Goal: Check status: Check status

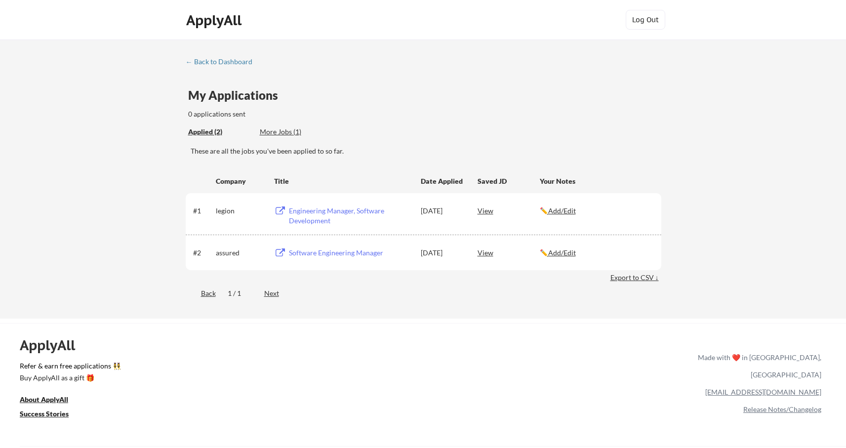
click at [102, 171] on div "← Back to Dashboard My Applications 0 applications sent Applied (2) More Jobs (…" at bounding box center [423, 179] width 846 height 279
click at [338, 254] on div "Software Engineering Manager" at bounding box center [350, 253] width 122 height 10
click at [127, 190] on div "← Back to Dashboard My Applications 0 applications sent Applied (2) More Jobs (…" at bounding box center [423, 179] width 846 height 279
click at [477, 130] on div "Applied (2) More Jobs (1)" at bounding box center [424, 132] width 473 height 20
click at [280, 134] on div "More Jobs (1)" at bounding box center [296, 132] width 73 height 10
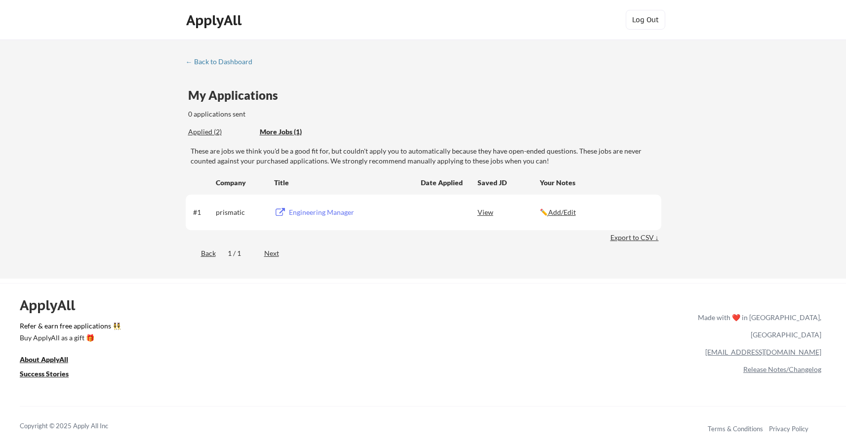
click at [326, 214] on div "Engineering Manager" at bounding box center [350, 212] width 122 height 10
click at [119, 166] on div "← Back to Dashboard My Applications 0 applications sent Applied (3) More Jobs (…" at bounding box center [423, 159] width 846 height 239
click at [202, 135] on div "Applied (3)" at bounding box center [220, 132] width 64 height 10
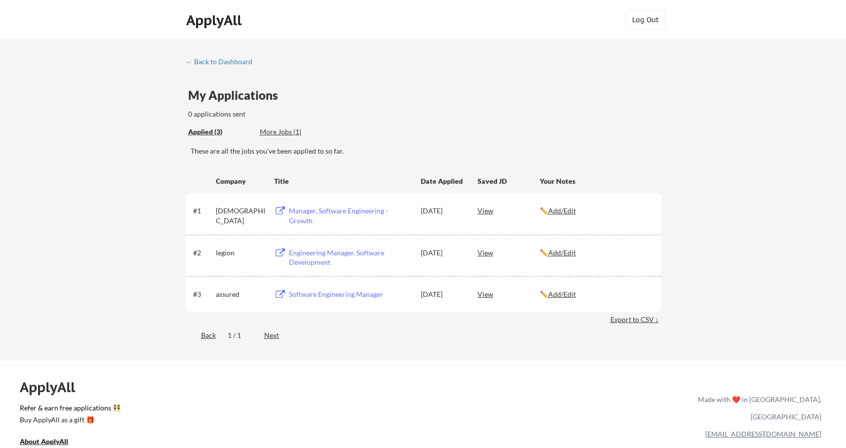
click at [84, 182] on div "← Back to Dashboard My Applications 0 applications sent Applied (3) More Jobs (…" at bounding box center [423, 200] width 846 height 321
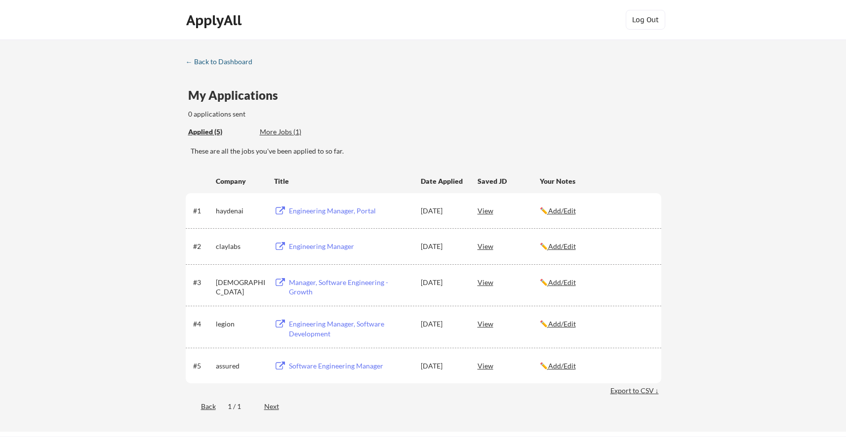
click at [211, 64] on div "← Back to Dashboard" at bounding box center [223, 61] width 74 height 7
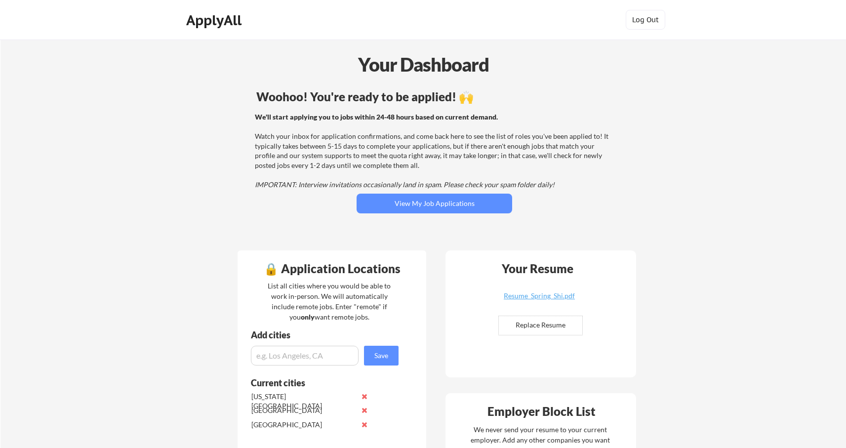
click at [200, 31] on div "ApplyAll" at bounding box center [215, 22] width 78 height 25
click at [218, 20] on div "ApplyAll" at bounding box center [215, 20] width 58 height 17
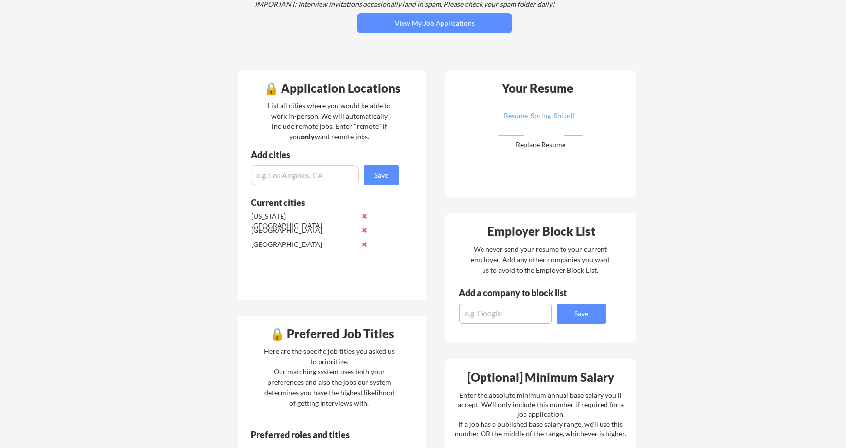
scroll to position [225, 0]
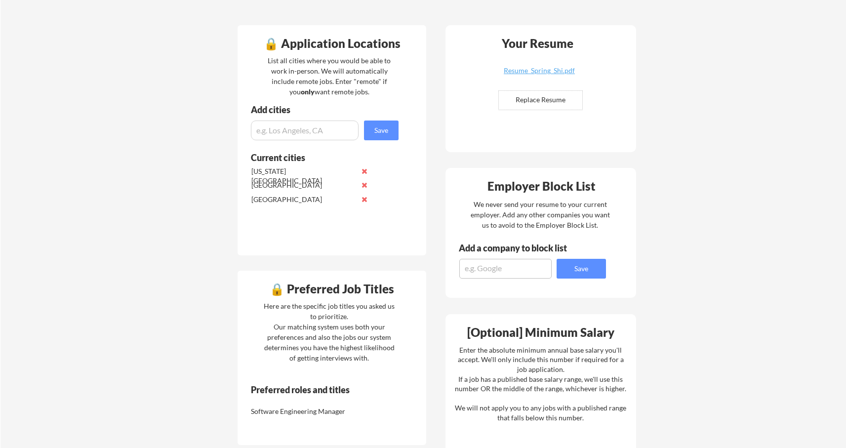
click at [216, 175] on div "Your Dashboard Woohoo! You're ready to be applied! 🙌 We'll start applying you t…" at bounding box center [422, 270] width 845 height 912
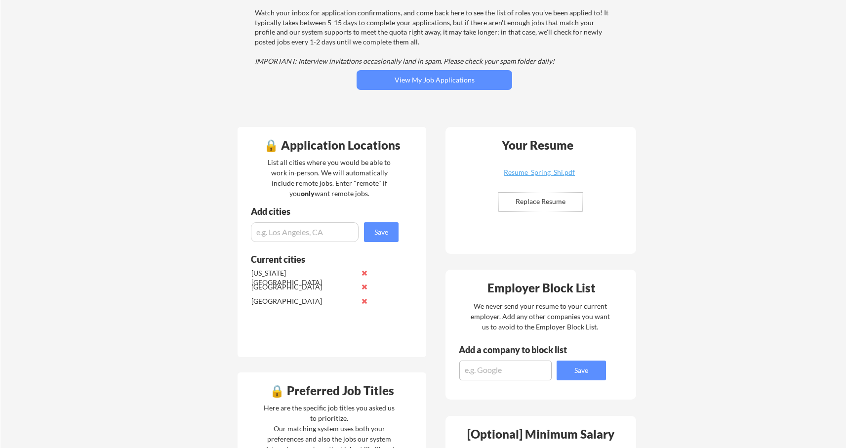
scroll to position [0, 0]
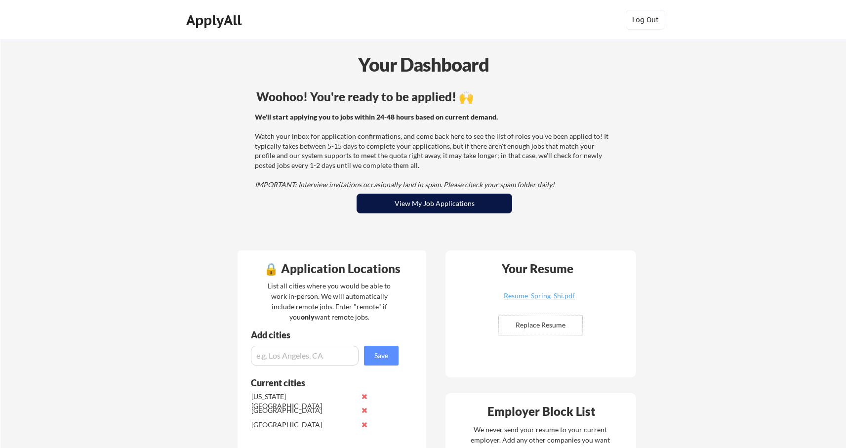
click at [452, 208] on button "View My Job Applications" at bounding box center [435, 204] width 156 height 20
